Goal: Task Accomplishment & Management: Manage account settings

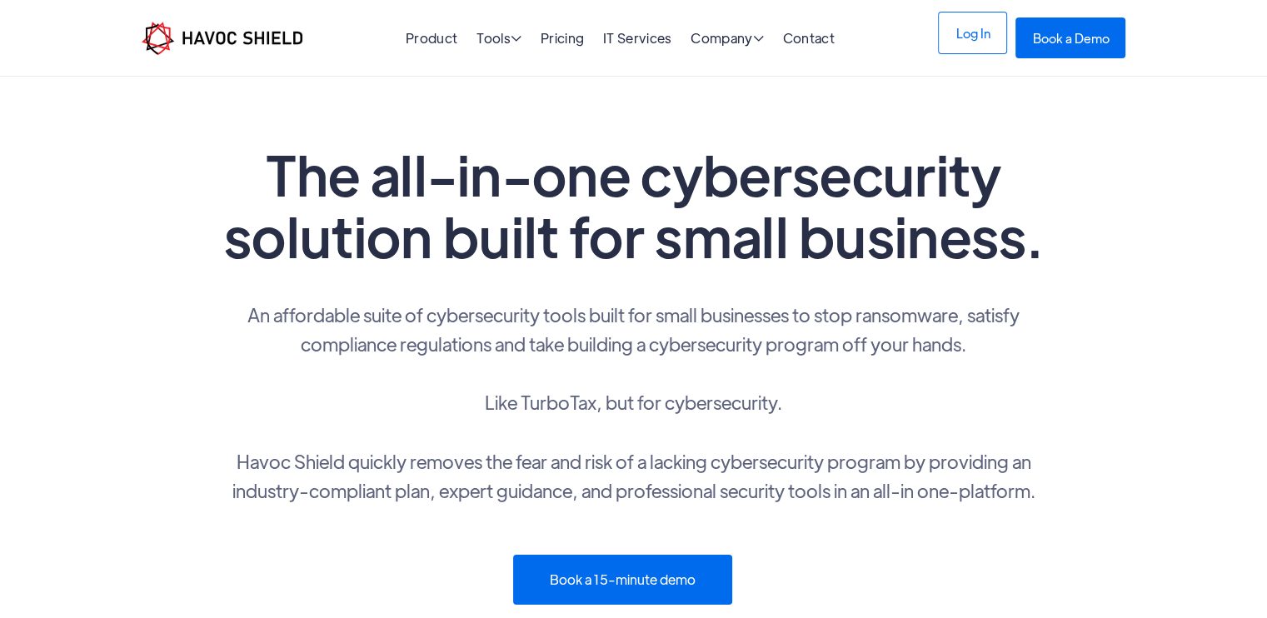
click at [962, 29] on link "Log In" at bounding box center [972, 33] width 69 height 42
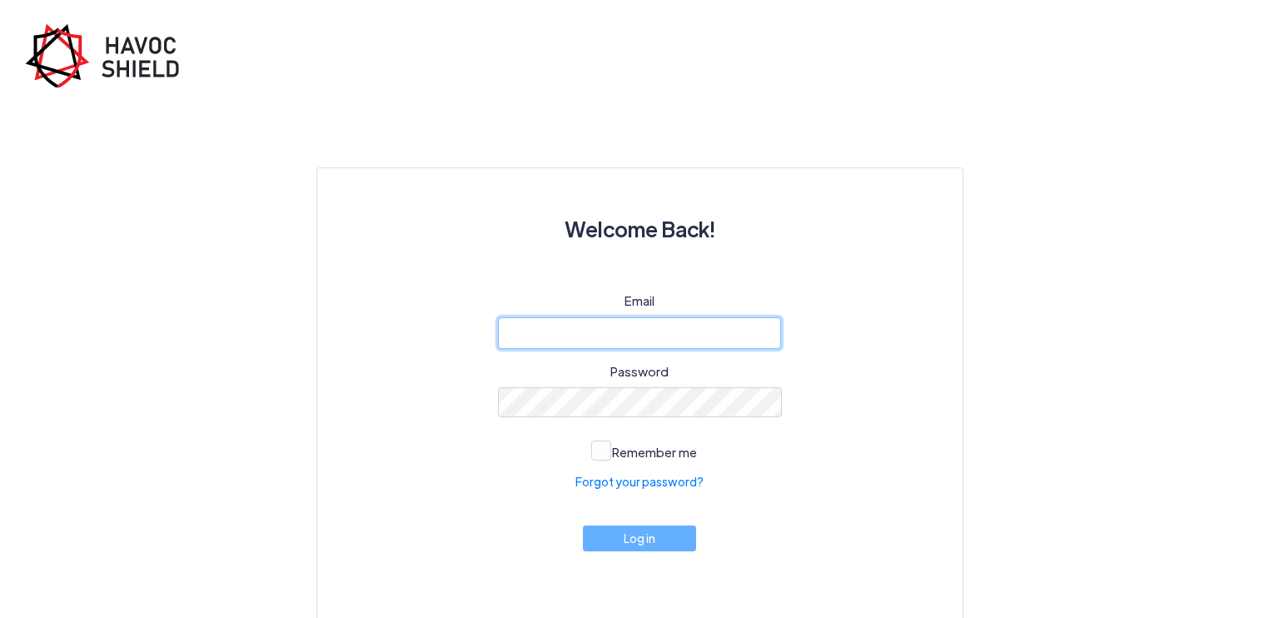
type input "[EMAIL_ADDRESS][DOMAIN_NAME]"
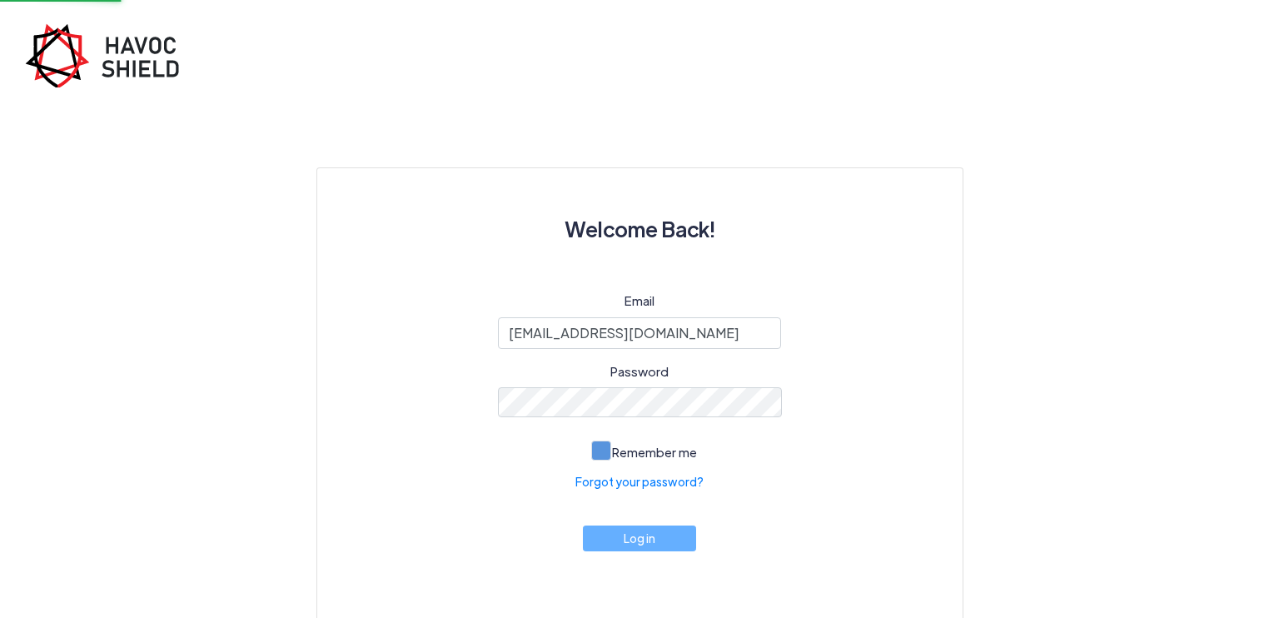
click at [605, 441] on span at bounding box center [601, 451] width 20 height 20
click at [0, 0] on input "Remember me" at bounding box center [0, 0] width 0 height 0
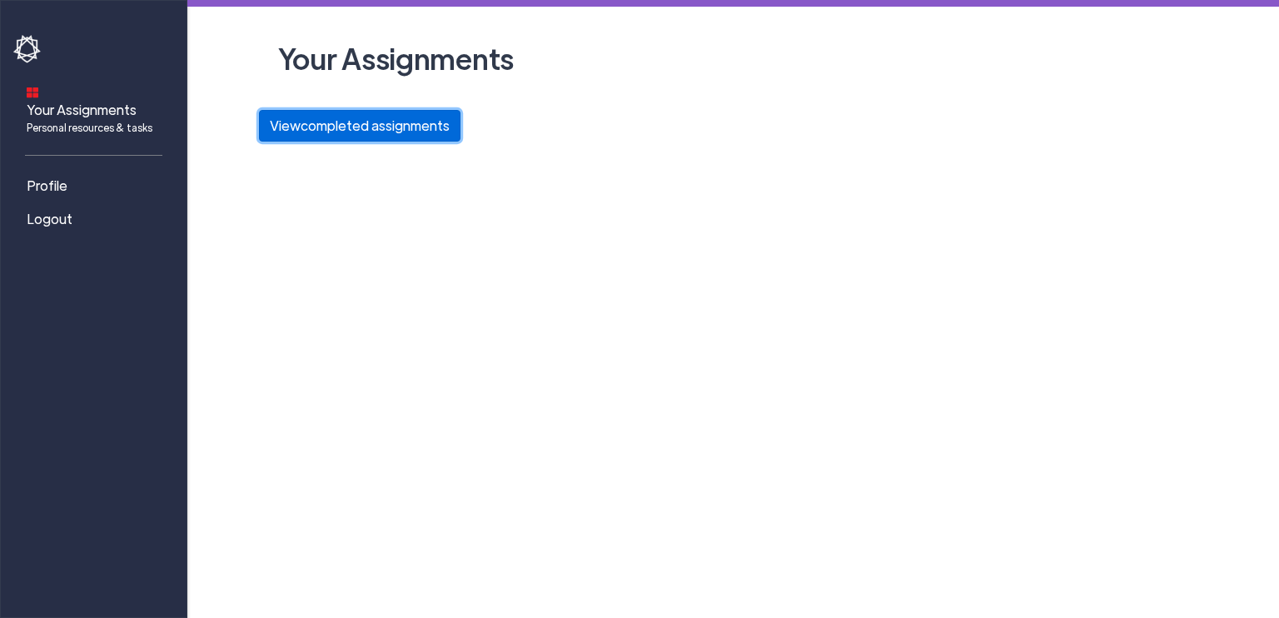
click at [297, 115] on button "View completed assignments" at bounding box center [360, 126] width 202 height 32
